Goal: Task Accomplishment & Management: Manage account settings

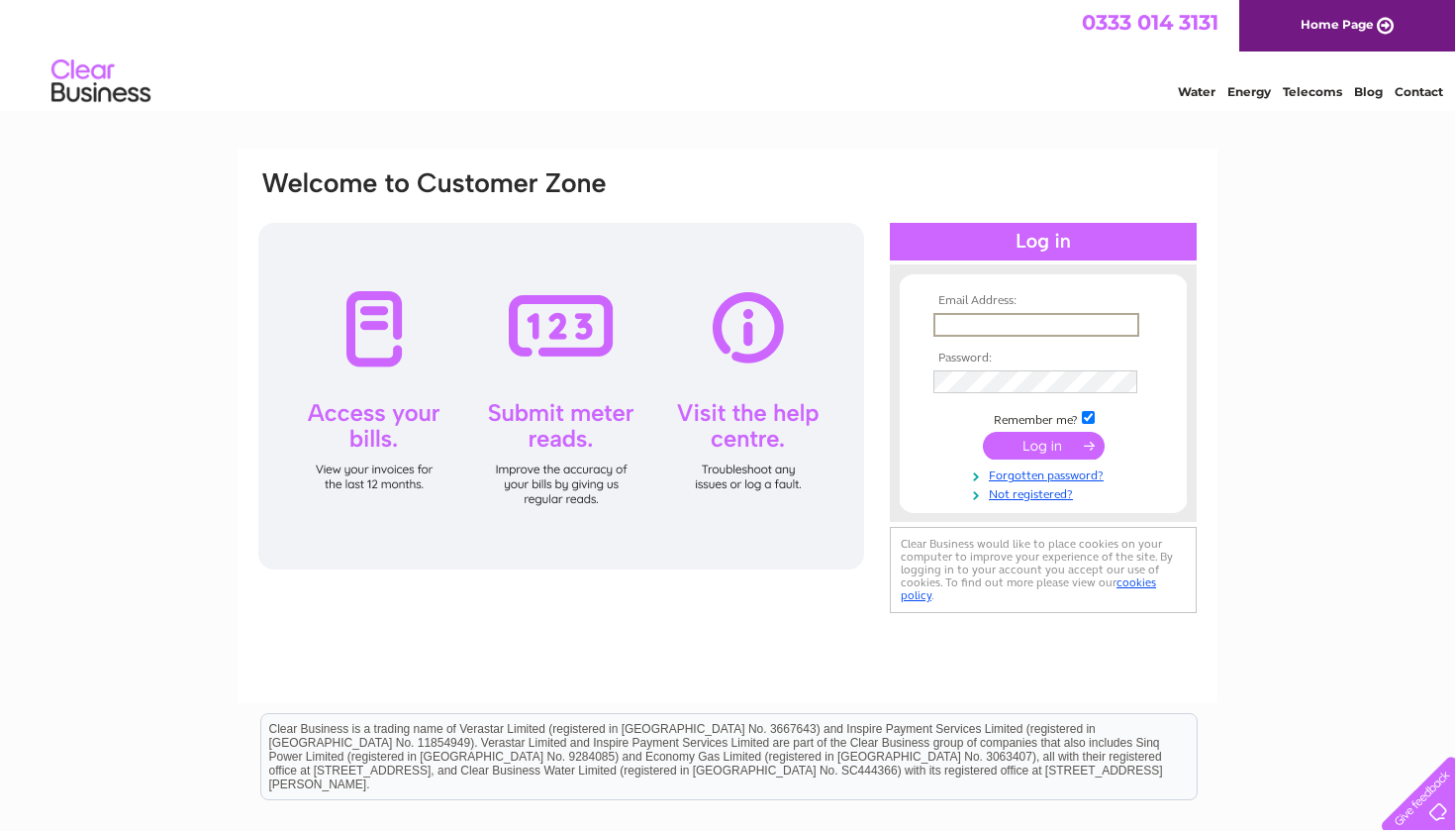
type input "[EMAIL_ADDRESS][DOMAIN_NAME]"
click at [1043, 443] on input "submit" at bounding box center [1044, 446] width 122 height 28
click at [1048, 445] on input "submit" at bounding box center [1044, 444] width 122 height 28
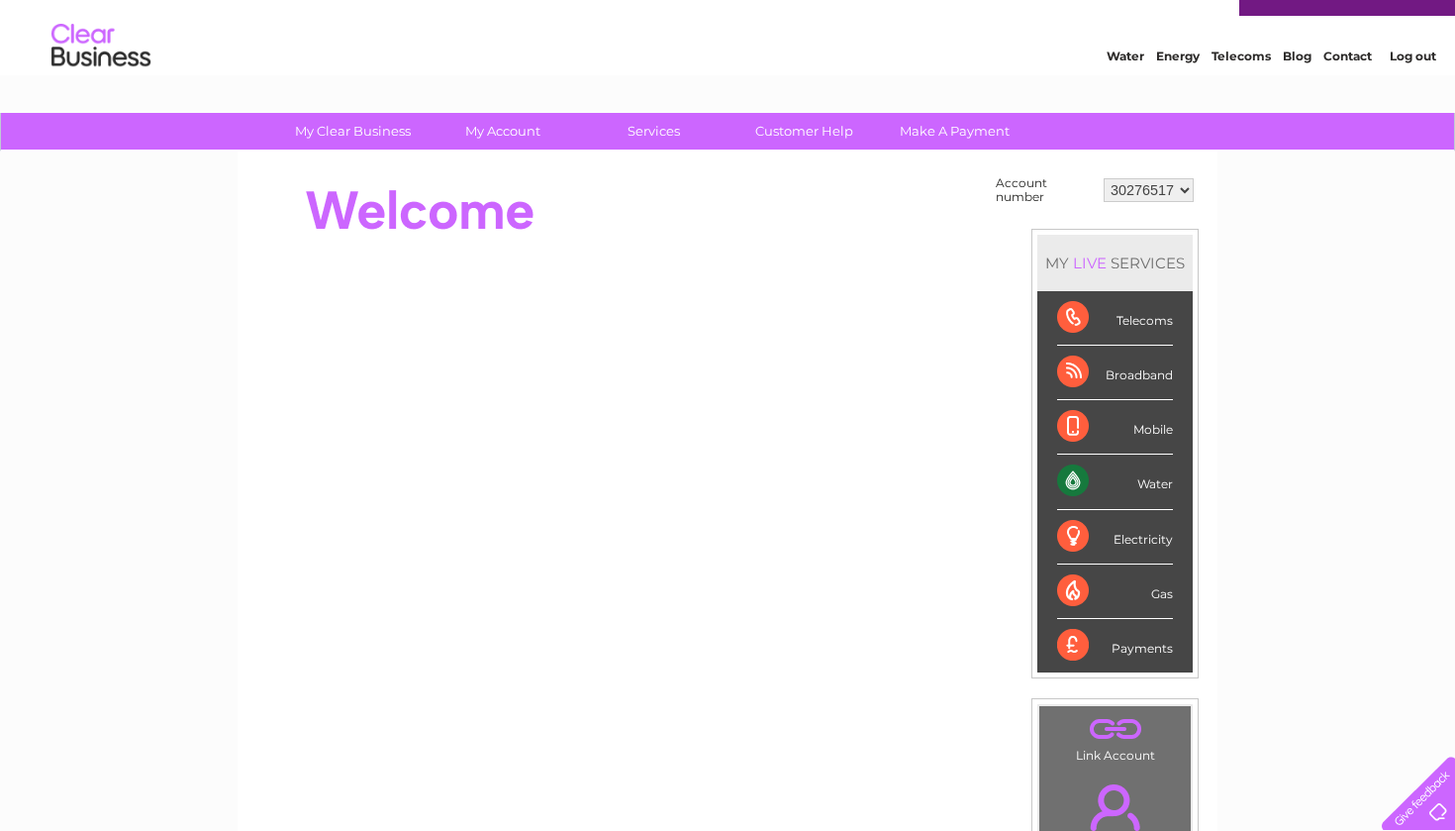
scroll to position [35, 0]
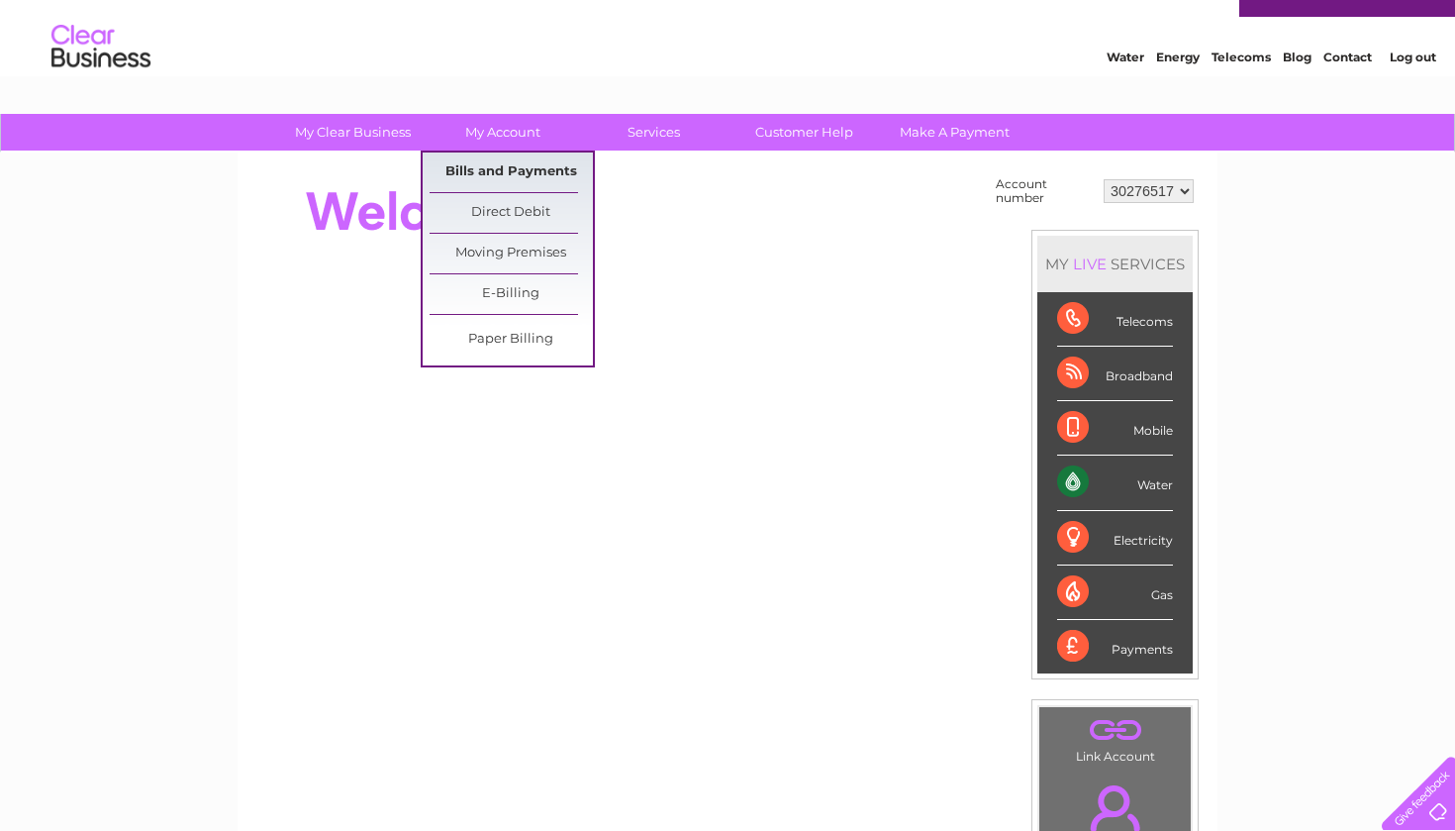
click at [513, 171] on link "Bills and Payments" at bounding box center [511, 172] width 163 height 40
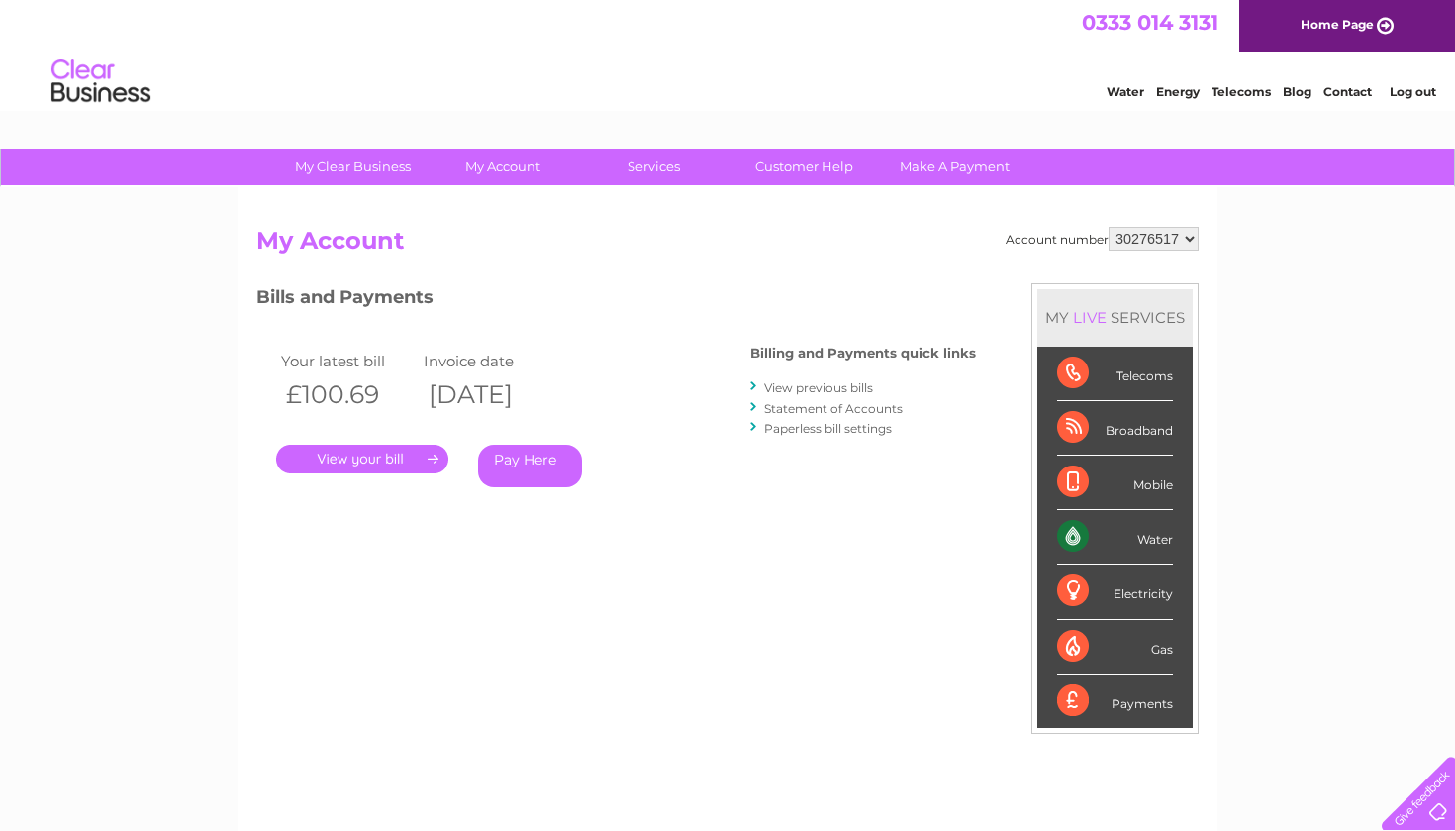
click at [383, 454] on link "." at bounding box center [362, 458] width 172 height 29
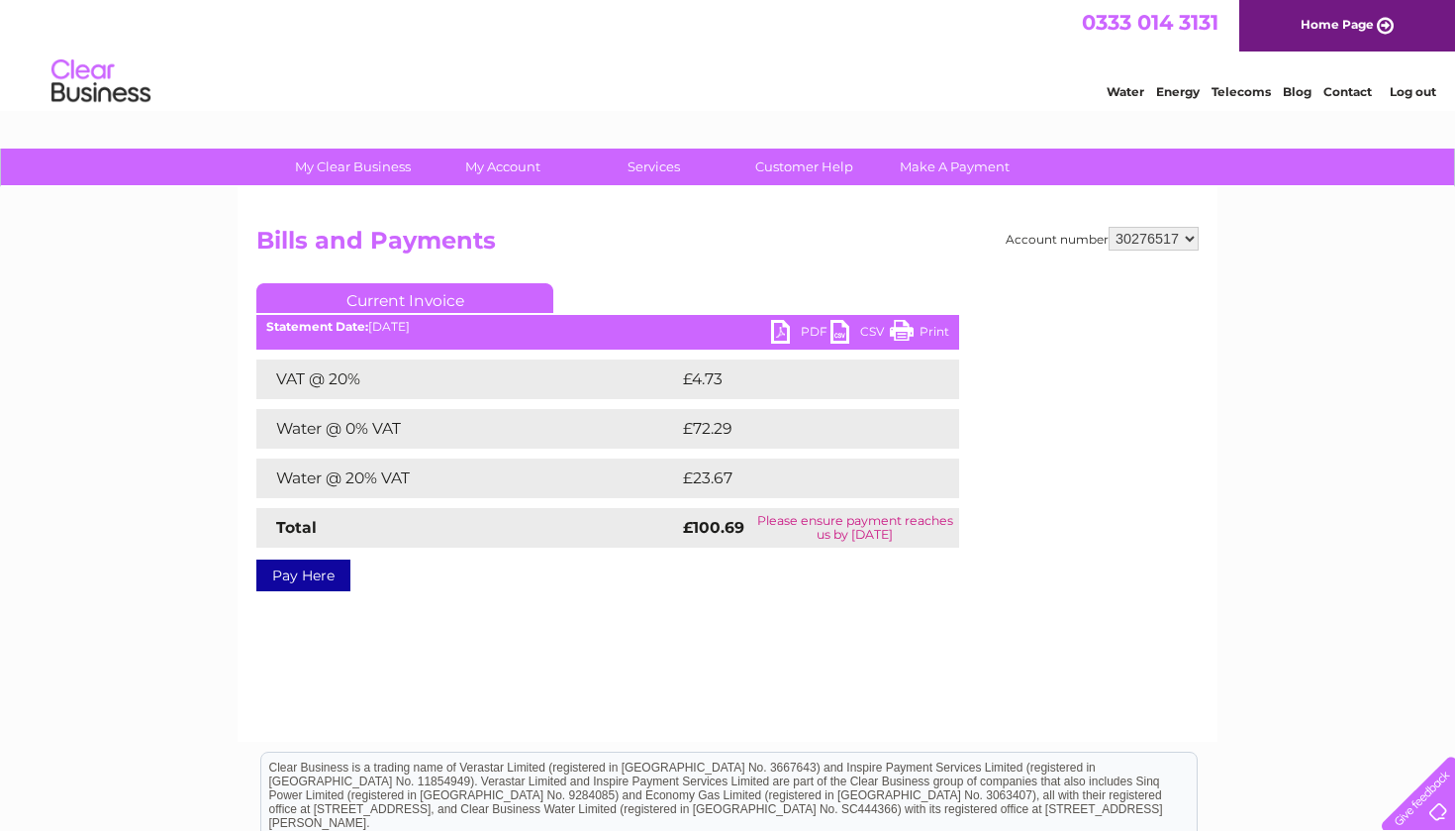
click at [806, 329] on link "PDF" at bounding box center [800, 334] width 59 height 29
